Goal: Task Accomplishment & Management: Manage account settings

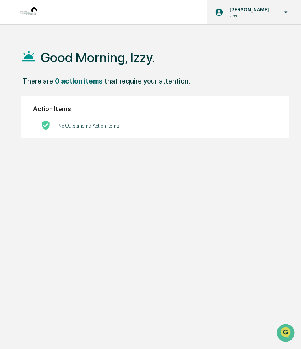
click at [244, 9] on p "[PERSON_NAME]" at bounding box center [248, 10] width 50 height 6
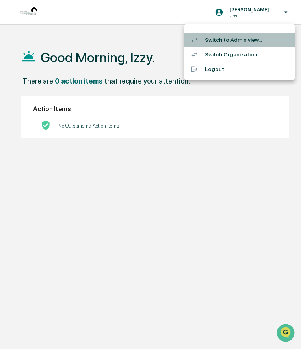
click at [245, 43] on li "Switch to Admin view..." at bounding box center [239, 40] width 110 height 15
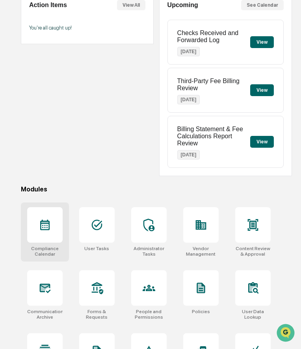
scroll to position [90, 0]
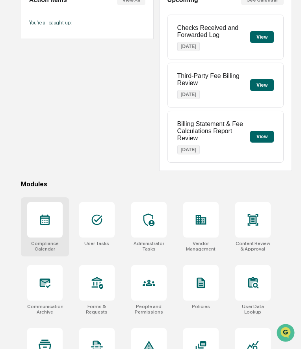
click at [51, 221] on div at bounding box center [44, 219] width 35 height 35
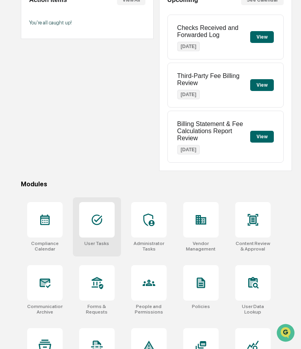
click at [101, 234] on div at bounding box center [96, 219] width 35 height 35
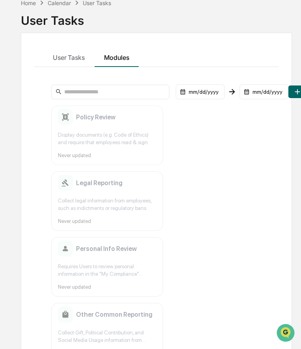
scroll to position [11, 0]
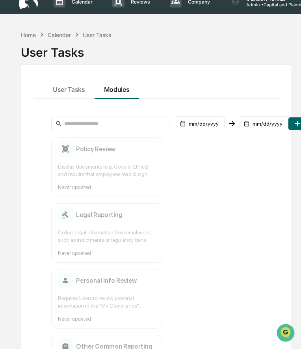
click at [26, 30] on div "Home Calendar User Tasks" at bounding box center [66, 34] width 91 height 9
click at [26, 33] on div "Home" at bounding box center [28, 35] width 15 height 7
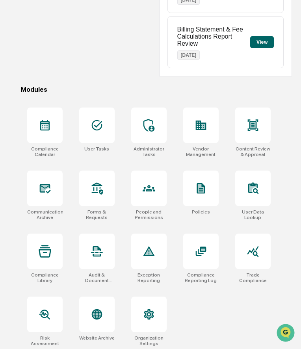
scroll to position [188, 0]
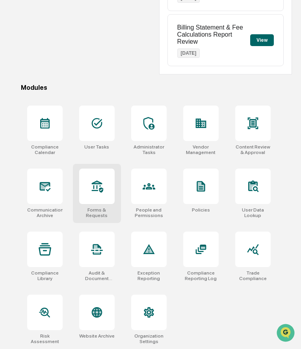
click at [98, 195] on div at bounding box center [96, 186] width 35 height 35
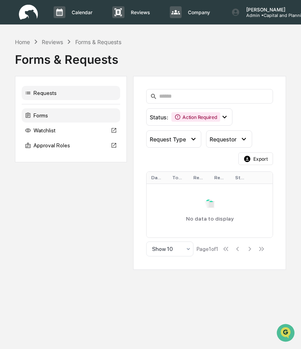
click at [53, 115] on div "Forms" at bounding box center [71, 115] width 98 height 14
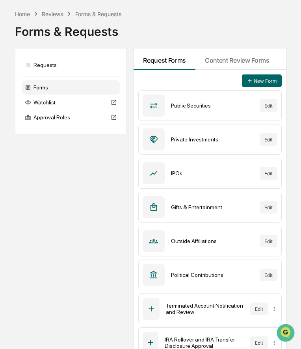
scroll to position [30, 0]
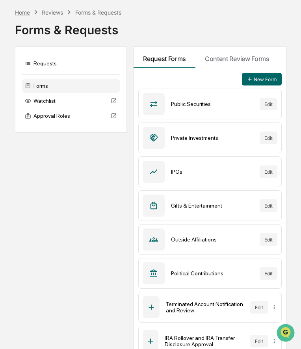
click at [24, 9] on div "Home" at bounding box center [22, 12] width 15 height 7
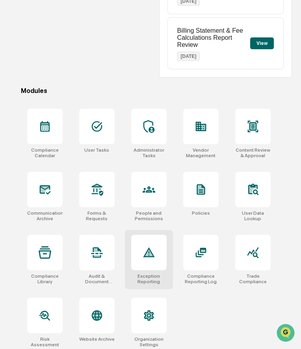
scroll to position [188, 0]
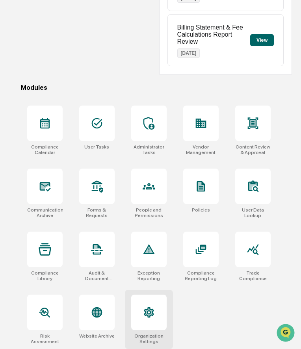
click at [144, 308] on icon at bounding box center [149, 312] width 13 height 13
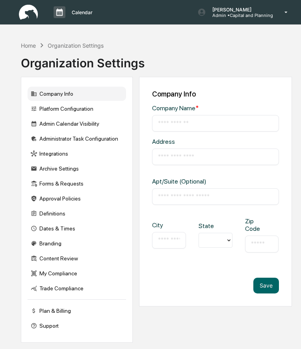
type input "**********"
type input "*********"
type input "*****"
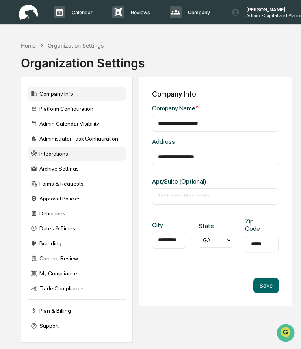
click at [65, 155] on div "Integrations" at bounding box center [77, 154] width 98 height 14
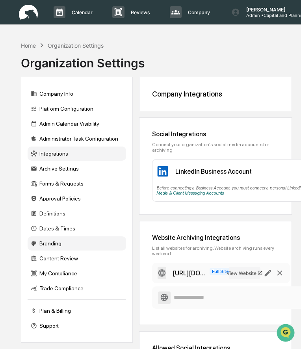
click at [49, 244] on div "Branding" at bounding box center [77, 243] width 98 height 14
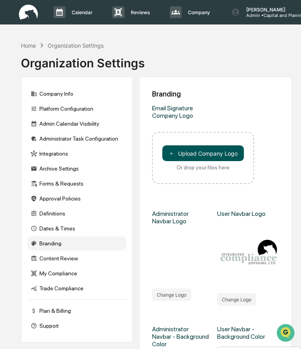
click at [178, 154] on button "＋ Upload Company Logo" at bounding box center [203, 153] width 82 height 16
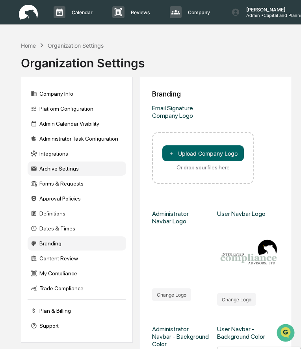
click at [64, 172] on div "Archive Settings" at bounding box center [77, 169] width 98 height 14
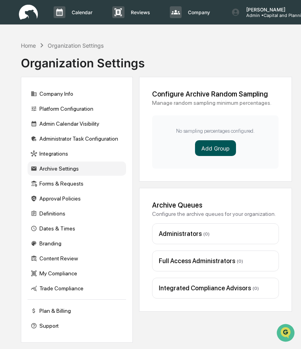
click at [213, 149] on button "Add Group" at bounding box center [215, 148] width 41 height 16
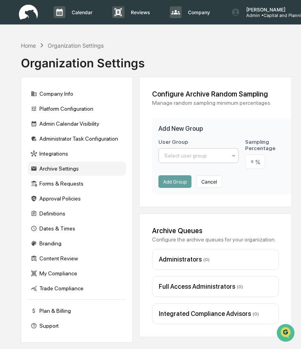
click at [197, 157] on div at bounding box center [195, 156] width 62 height 8
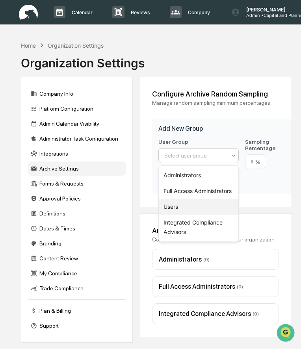
click at [183, 204] on div "Users" at bounding box center [199, 207] width 80 height 16
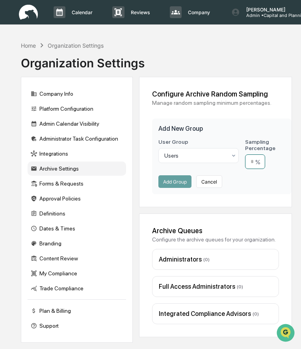
click at [254, 163] on input "number" at bounding box center [255, 161] width 20 height 15
type input "**"
click at [178, 184] on button "Add Group" at bounding box center [174, 181] width 33 height 13
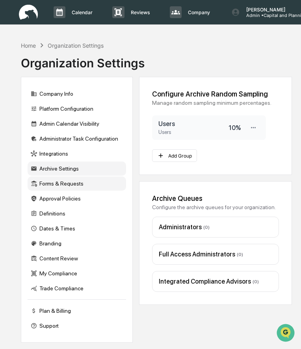
click at [70, 184] on div "Forms & Requests" at bounding box center [77, 184] width 98 height 14
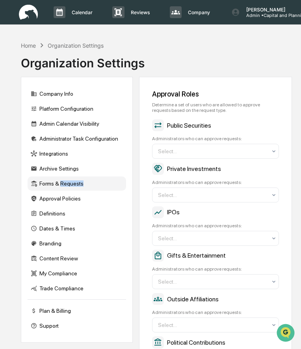
click at [70, 184] on div "Forms & Requests" at bounding box center [77, 184] width 98 height 14
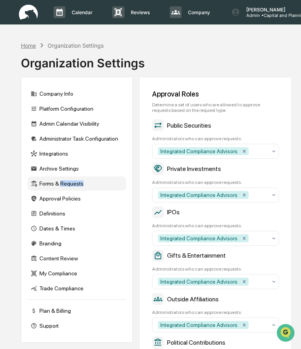
click at [29, 45] on div "Home" at bounding box center [28, 45] width 15 height 7
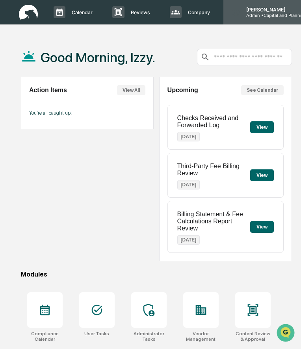
click at [270, 16] on p "Admin • Capital and Planning" at bounding box center [273, 16] width 67 height 6
click at [262, 13] on p "Admin • Capital and Planning" at bounding box center [273, 16] width 67 height 6
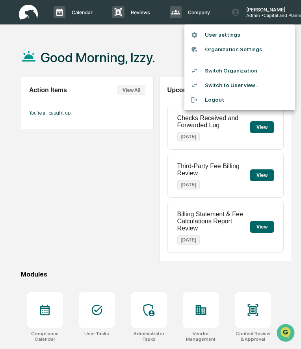
click at [232, 71] on li "Switch Organization" at bounding box center [239, 70] width 110 height 15
